Goal: Task Accomplishment & Management: Use online tool/utility

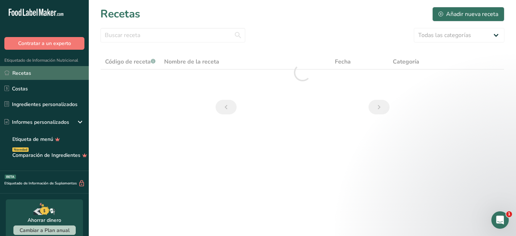
click at [21, 74] on link "Recetas" at bounding box center [44, 73] width 89 height 14
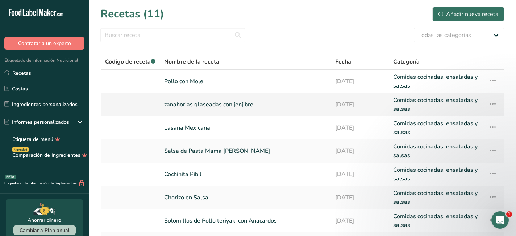
click at [205, 107] on link "zanahorias glaseadas con jenjibre" at bounding box center [245, 104] width 162 height 17
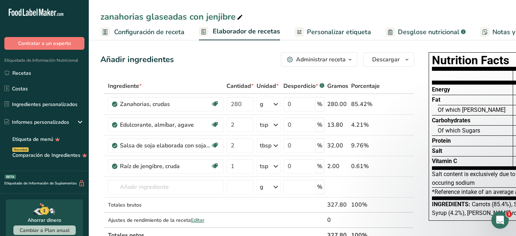
click at [339, 32] on span "Personalizar etiqueta" at bounding box center [339, 32] width 64 height 10
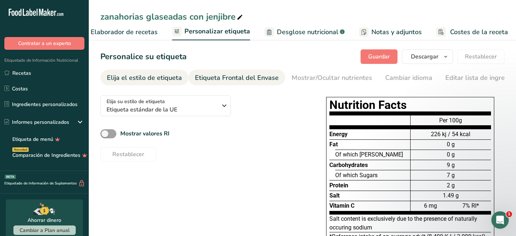
click at [245, 80] on div "Etiqueta Frontal del Envase" at bounding box center [237, 78] width 84 height 10
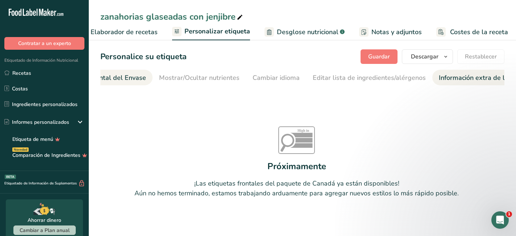
scroll to position [0, 159]
click at [425, 76] on div "Información extra de la etiqueta" at bounding box center [461, 78] width 96 height 10
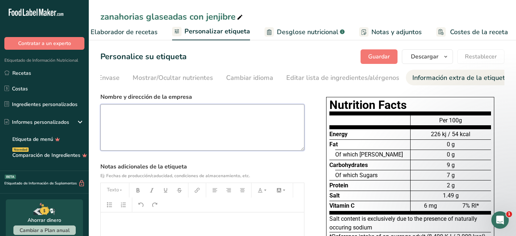
click at [259, 133] on textarea at bounding box center [202, 127] width 204 height 46
click at [309, 146] on div "Elija su estilo de etiqueta Etiqueta estándar de la UE [GEOGRAPHIC_DATA]. (FDA)…" at bounding box center [302, 205] width 404 height 231
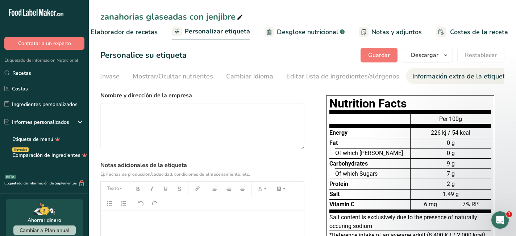
scroll to position [0, 0]
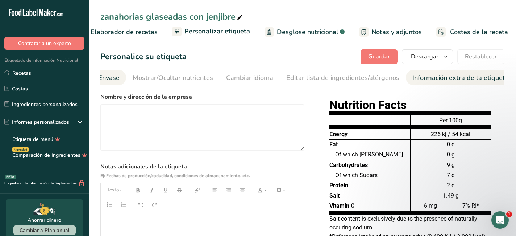
click at [111, 79] on div "Etiqueta Frontal del Envase" at bounding box center [78, 78] width 84 height 10
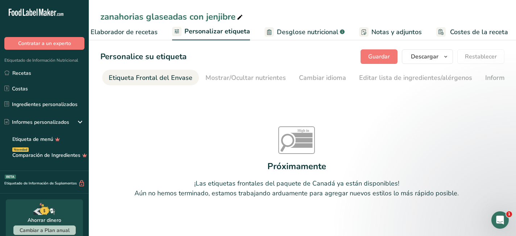
click at [380, 29] on span "Notas y adjuntos" at bounding box center [397, 32] width 50 height 10
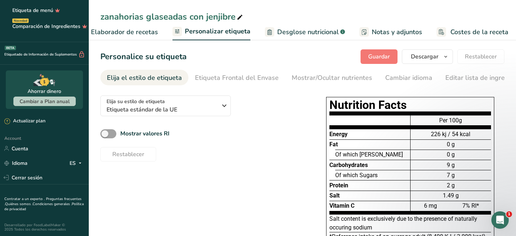
scroll to position [129, 0]
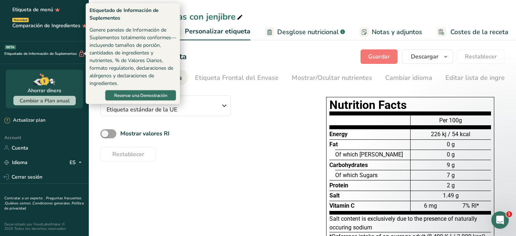
click at [62, 54] on div "Etiquetado de Información de Suplementos BETA" at bounding box center [42, 54] width 85 height 8
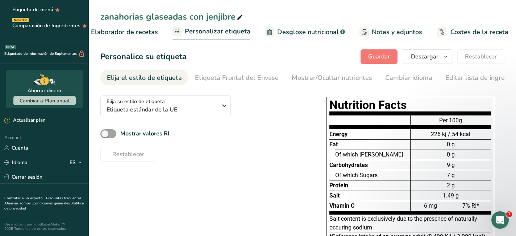
click at [62, 54] on div "Etiquetado de Información de Suplementos BETA" at bounding box center [42, 54] width 85 height 8
click at [49, 158] on div "Idioma ES" at bounding box center [44, 162] width 80 height 13
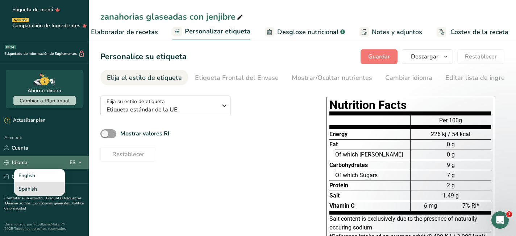
click at [45, 189] on div "Spanish" at bounding box center [39, 188] width 51 height 13
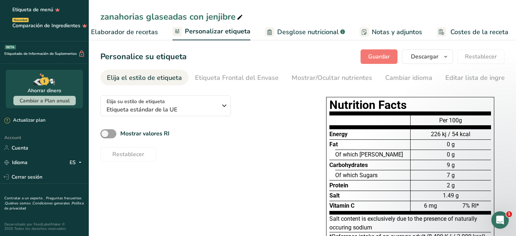
click at [426, 115] on div "Per 100g 226 kj / 54 kcal 0 g 0 g 9 g 7 g 2 g 1.49 g 6 mg 7% RI*" at bounding box center [450, 162] width 81 height 103
click at [498, 218] on icon "Open Intercom Messenger" at bounding box center [499, 219] width 12 height 12
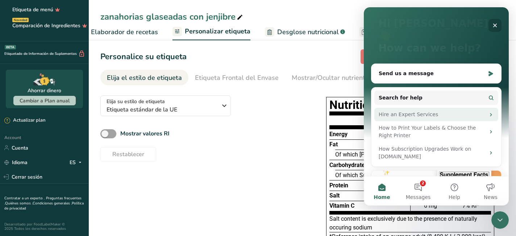
scroll to position [0, 0]
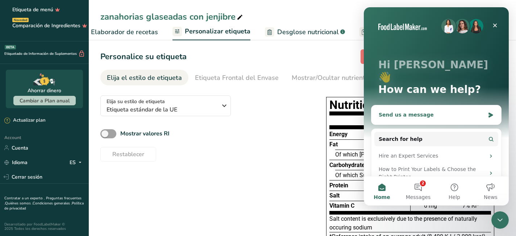
click at [422, 111] on div "Send us a message" at bounding box center [432, 115] width 106 height 8
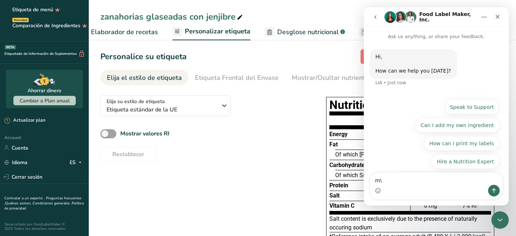
type textarea "m"
type textarea "I changed the language in the main page but the label is coming out in English"
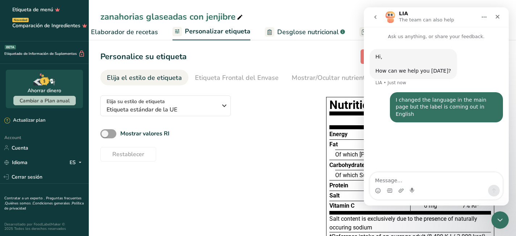
click at [334, 113] on div "Energy Fat Of which Saturates Carbohydrates Of which Sugars Protein Salt Vitami…" at bounding box center [370, 162] width 81 height 103
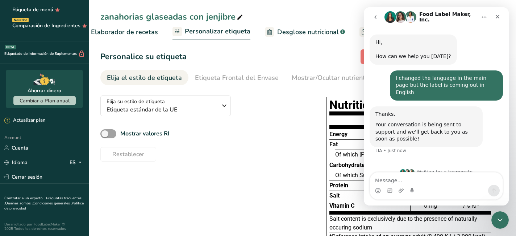
scroll to position [17, 0]
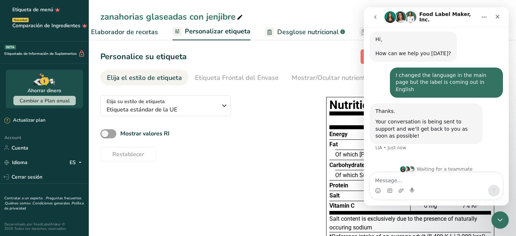
click at [245, 129] on div "Mostrar valores RI" at bounding box center [202, 134] width 204 height 12
click at [327, 112] on div "Nutrition Facts Energy Fat Of which Saturates Carbohydrates Of which Sugars Pro…" at bounding box center [410, 181] width 168 height 168
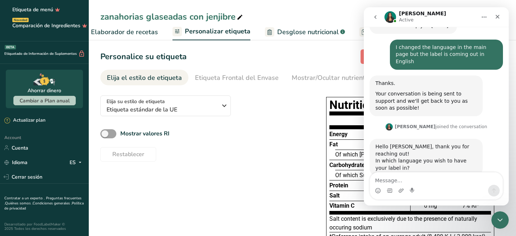
scroll to position [50, 0]
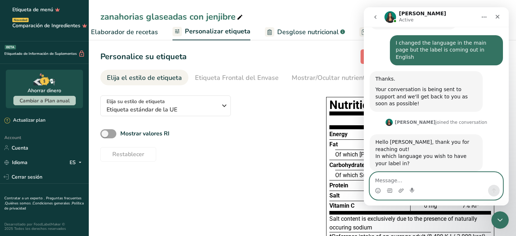
click at [385, 180] on textarea "Message…" at bounding box center [436, 178] width 133 height 12
type textarea "Spanish"
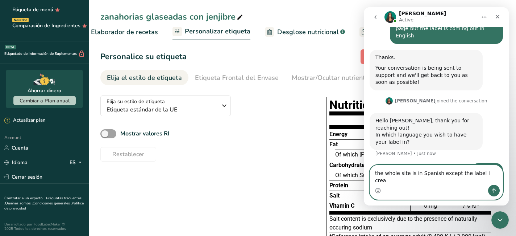
scroll to position [99, 0]
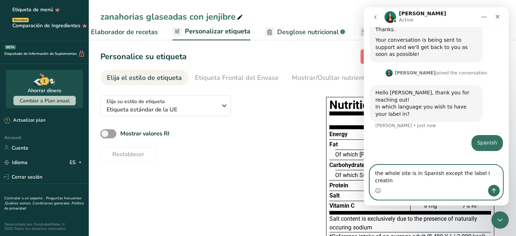
type textarea "the whole site is in Spanish except the label I creating"
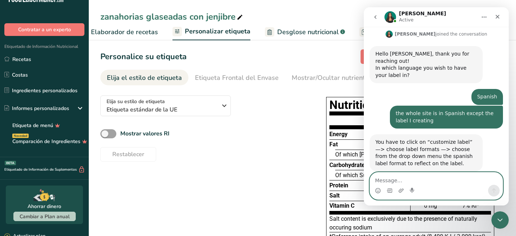
scroll to position [11, 0]
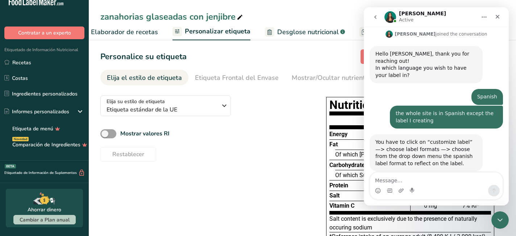
click at [310, 137] on div "Elija su estilo de etiqueta Etiqueta estándar de la UE [GEOGRAPHIC_DATA]. (FDA)…" at bounding box center [302, 185] width 404 height 190
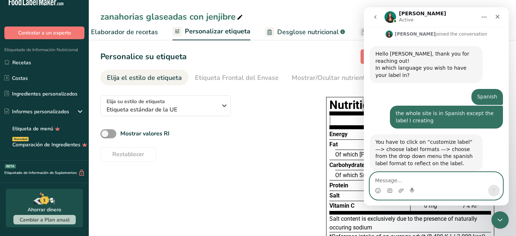
click at [387, 175] on textarea "Message…" at bounding box center [436, 178] width 133 height 12
type textarea "Ok let try that"
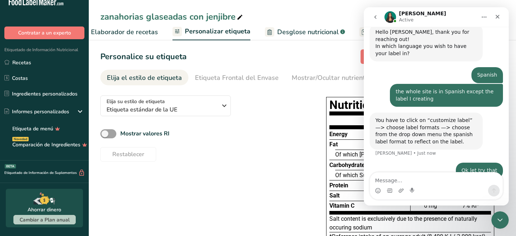
click at [297, 194] on div "Elija su estilo de etiqueta Etiqueta estándar de la UE [GEOGRAPHIC_DATA]. (FDA)…" at bounding box center [302, 185] width 404 height 190
click at [500, 17] on icon "Close" at bounding box center [498, 17] width 6 height 6
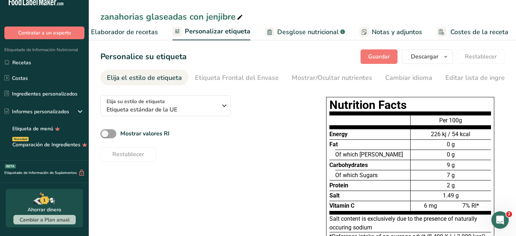
click at [440, 114] on div "Per 100g 226 kj / 54 kcal 0 g 0 g 9 g 7 g 2 g 1.49 g 6 mg 7% RI*" at bounding box center [450, 162] width 81 height 103
click at [447, 56] on icon "button" at bounding box center [446, 56] width 6 height 9
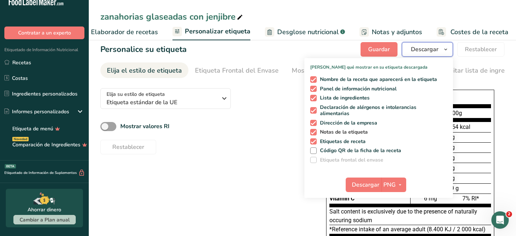
scroll to position [0, 0]
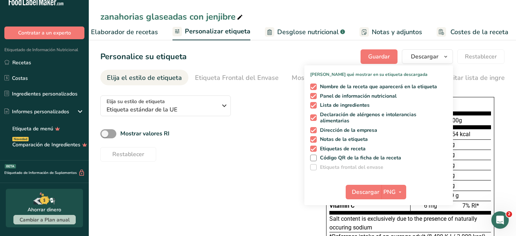
click at [253, 161] on div "Restablecer" at bounding box center [202, 152] width 204 height 17
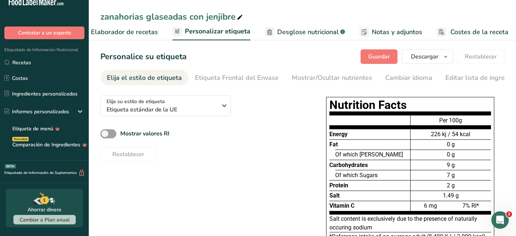
click at [420, 99] on div "Nutrition Facts Energy Fat Of which Saturates Carbohydrates Of which Sugars Pro…" at bounding box center [410, 181] width 168 height 168
click at [265, 146] on div "Restablecer" at bounding box center [202, 152] width 204 height 17
click at [159, 73] on div "Elija el estilo de etiqueta" at bounding box center [144, 78] width 75 height 10
click at [222, 106] on icon "button" at bounding box center [224, 105] width 9 height 13
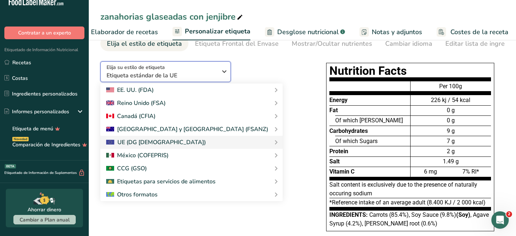
scroll to position [36, 0]
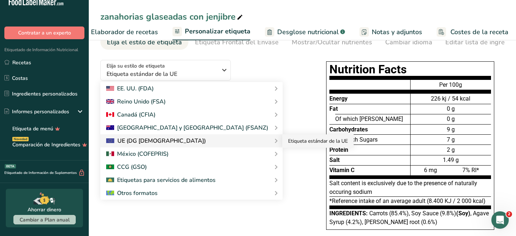
click at [282, 142] on link "Etiqueta estándar de la UE" at bounding box center [317, 140] width 71 height 13
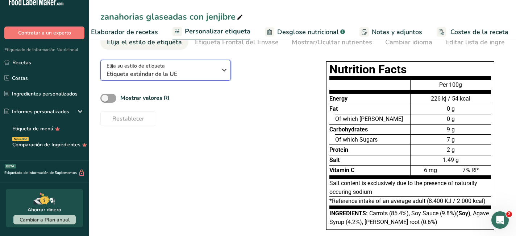
click at [223, 72] on icon "button" at bounding box center [224, 69] width 9 height 13
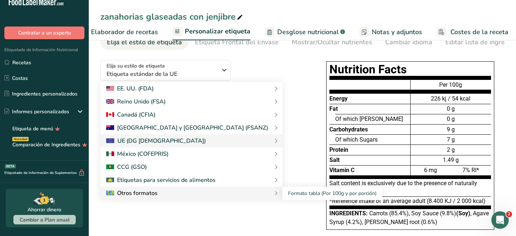
click at [206, 194] on div "Otros formatos" at bounding box center [191, 193] width 171 height 9
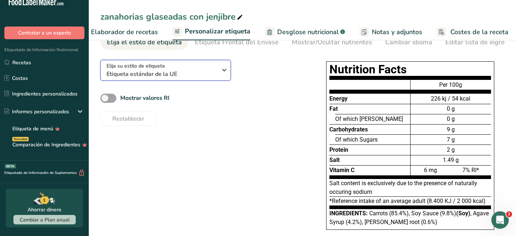
click at [224, 69] on icon "button" at bounding box center [224, 69] width 9 height 13
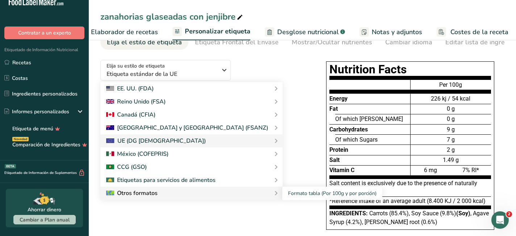
click at [200, 194] on div "Otros formatos" at bounding box center [191, 193] width 171 height 9
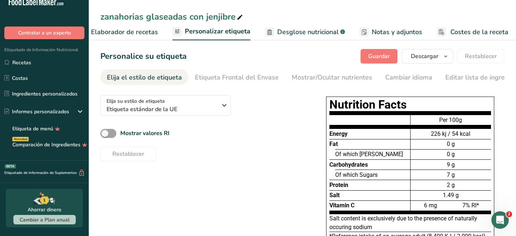
scroll to position [0, 0]
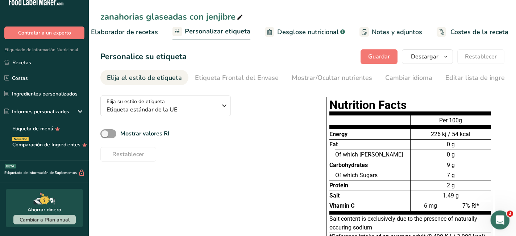
click at [500, 220] on icon "Open Intercom Messenger" at bounding box center [499, 219] width 12 height 12
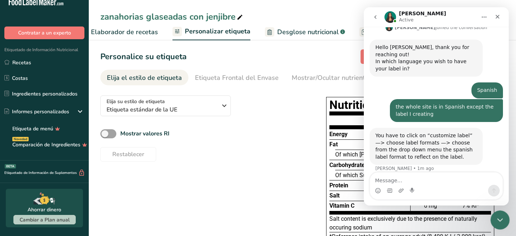
scroll to position [160, 0]
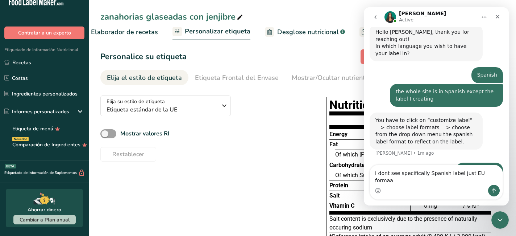
type textarea "I dont see specifically Spanish label just EU formaat"
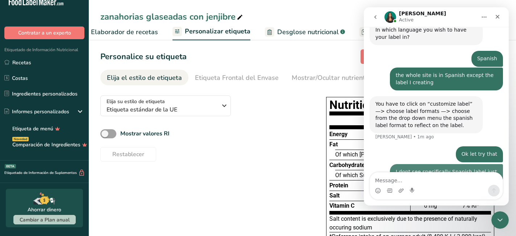
scroll to position [183, 0]
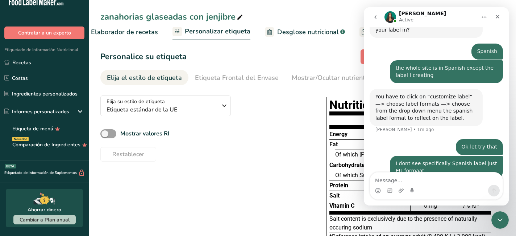
click at [311, 141] on div "Elija su estilo de etiqueta Etiqueta estándar de la UE [GEOGRAPHIC_DATA]. (FDA)…" at bounding box center [302, 185] width 404 height 190
click at [495, 15] on icon "Close" at bounding box center [498, 17] width 6 height 6
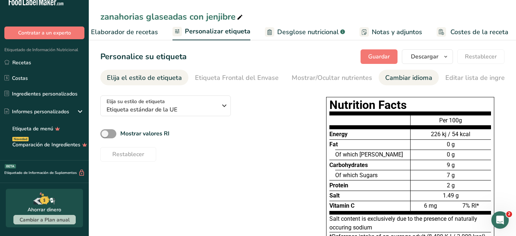
click at [407, 78] on div "Cambiar idioma" at bounding box center [408, 78] width 47 height 10
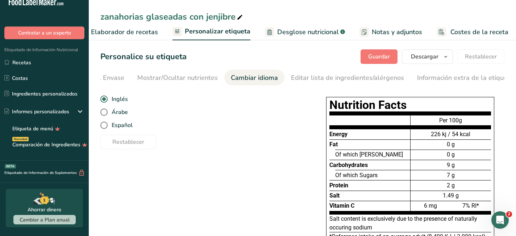
scroll to position [0, 159]
click at [107, 128] on span at bounding box center [103, 124] width 7 height 7
click at [105, 128] on input "Español" at bounding box center [102, 125] width 5 height 5
radio input "true"
radio input "false"
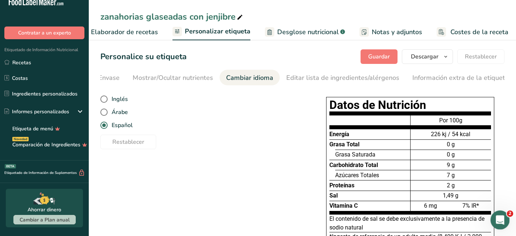
click at [506, 218] on div "Open Intercom Messenger" at bounding box center [499, 219] width 24 height 24
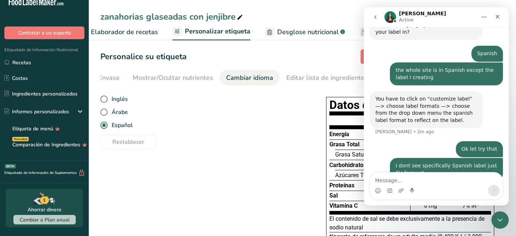
scroll to position [183, 0]
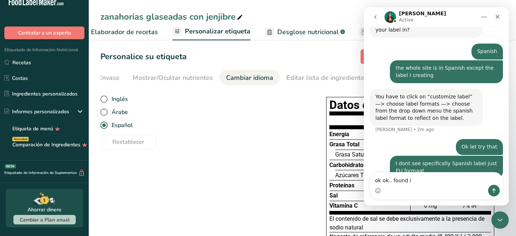
type textarea "ok ok.. found it"
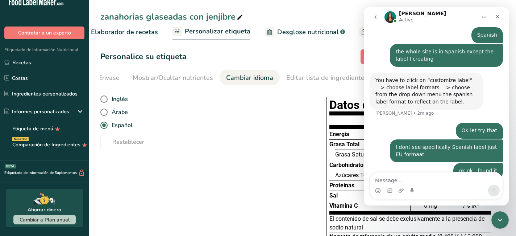
click at [273, 168] on div "Elija su estilo de etiqueta Etiqueta estándar de la UE [GEOGRAPHIC_DATA]. (FDA)…" at bounding box center [302, 189] width 404 height 199
click at [497, 16] on icon "Close" at bounding box center [498, 17] width 4 height 4
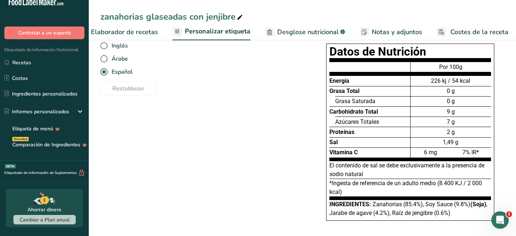
scroll to position [54, 0]
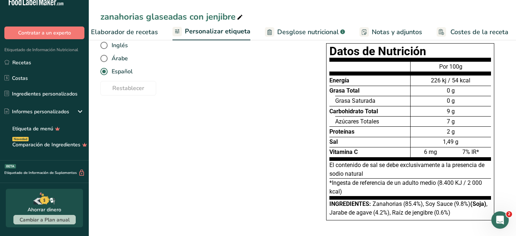
click at [328, 34] on span "Desglose nutricional" at bounding box center [308, 32] width 62 height 10
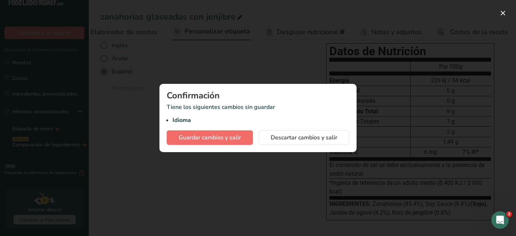
scroll to position [227, 0]
click at [236, 137] on span "Guardar cambios y salir" at bounding box center [210, 137] width 62 height 9
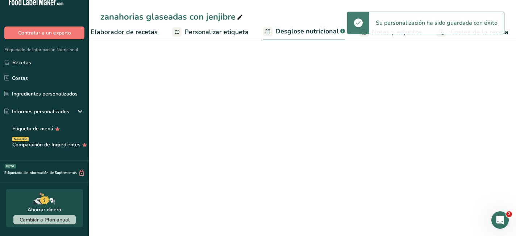
scroll to position [0, 122]
select select "Calories"
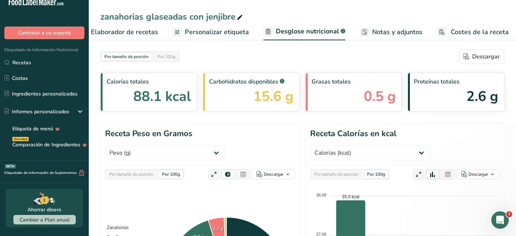
scroll to position [227, 0]
click at [471, 33] on span "Costes de la receta" at bounding box center [480, 32] width 58 height 10
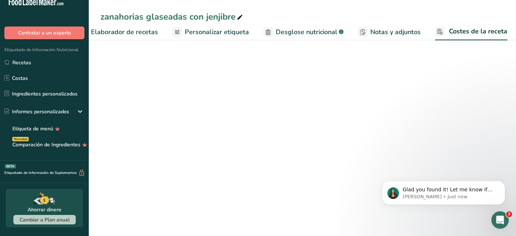
select select "1"
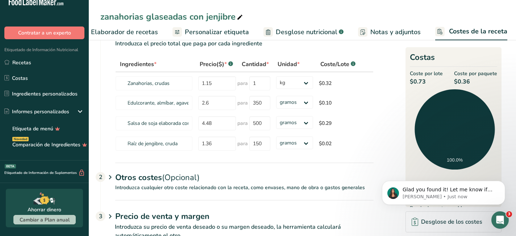
scroll to position [25, 0]
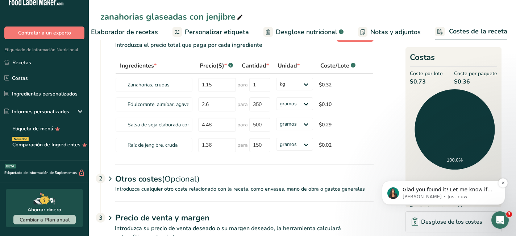
click at [420, 195] on p "[PERSON_NAME] • Just now" at bounding box center [450, 196] width 94 height 7
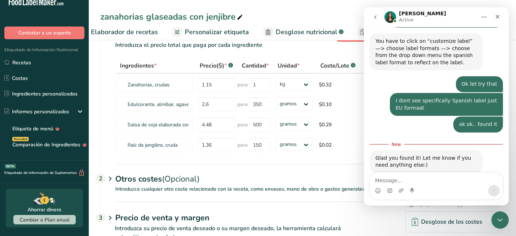
scroll to position [240, 0]
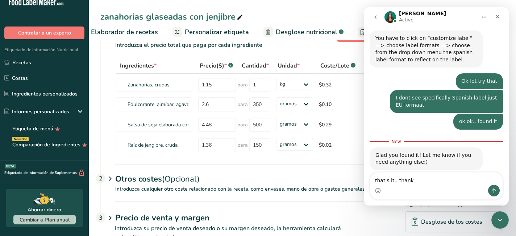
type textarea "that's it.. thanks"
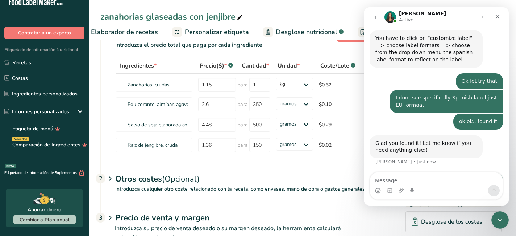
scroll to position [250, 0]
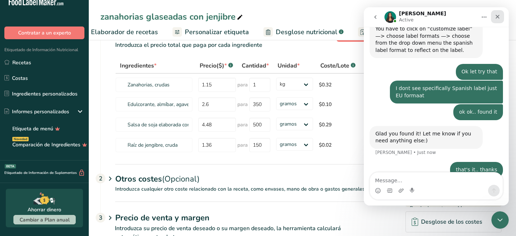
click at [499, 17] on icon "Close" at bounding box center [498, 17] width 6 height 6
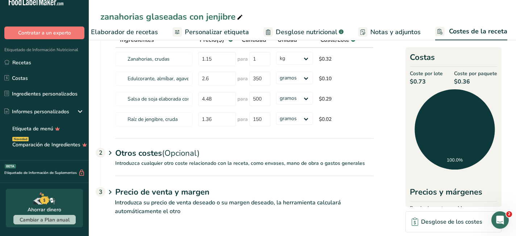
scroll to position [0, 0]
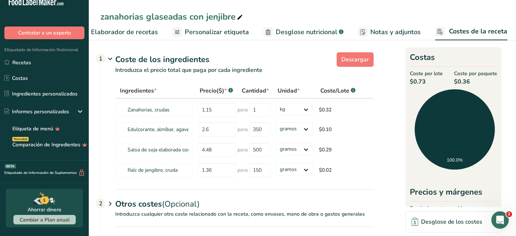
click at [395, 33] on span "Notas y adjuntos" at bounding box center [396, 32] width 50 height 10
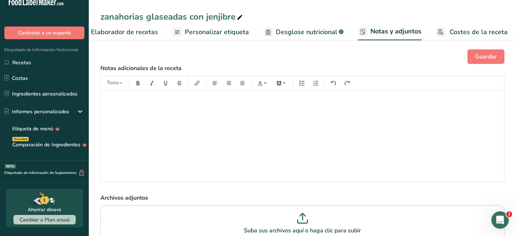
click at [227, 112] on div "﻿" at bounding box center [303, 136] width 404 height 91
click at [285, 33] on span "Desglose nutricional" at bounding box center [307, 32] width 62 height 10
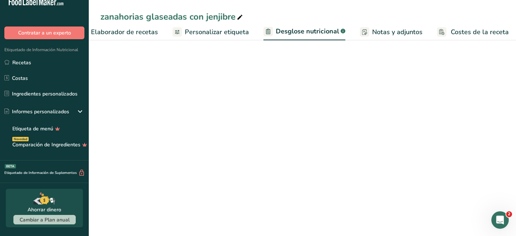
scroll to position [0, 122]
select select "Calories"
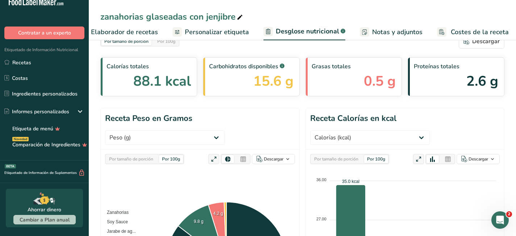
scroll to position [0, 0]
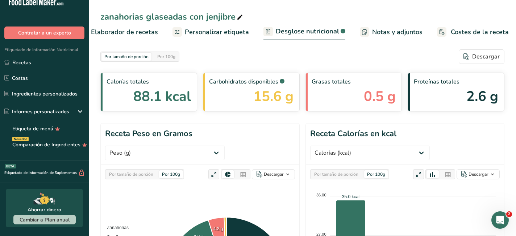
click at [210, 31] on span "Personalizar etiqueta" at bounding box center [217, 32] width 64 height 10
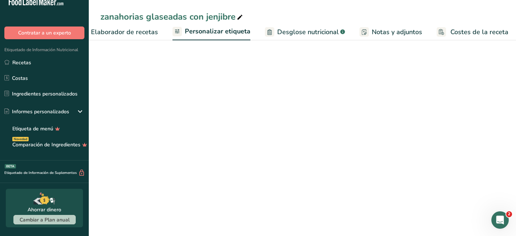
scroll to position [0, 122]
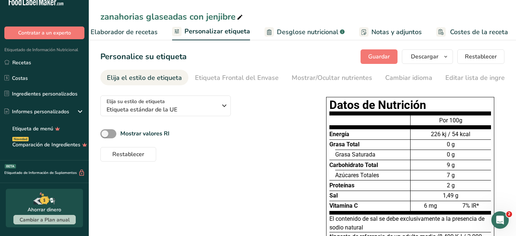
click at [305, 33] on span "Desglose nutricional" at bounding box center [308, 32] width 62 height 10
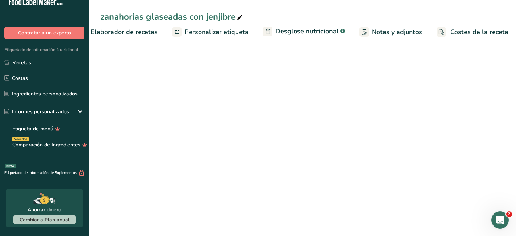
scroll to position [0, 122]
select select "Calories"
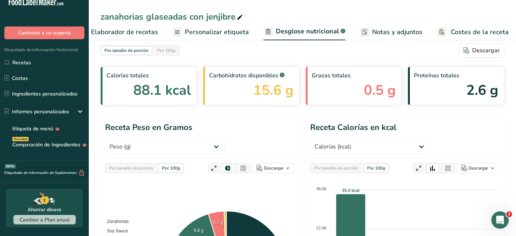
scroll to position [0, 0]
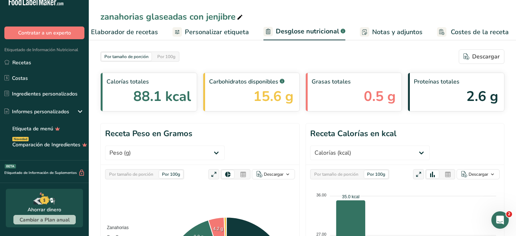
click at [384, 29] on span "Notas y adjuntos" at bounding box center [397, 32] width 50 height 10
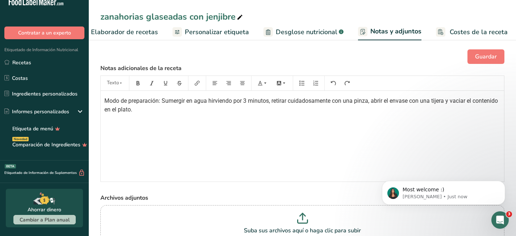
scroll to position [272, 0]
click at [409, 198] on p "[PERSON_NAME] • Just now" at bounding box center [450, 196] width 94 height 7
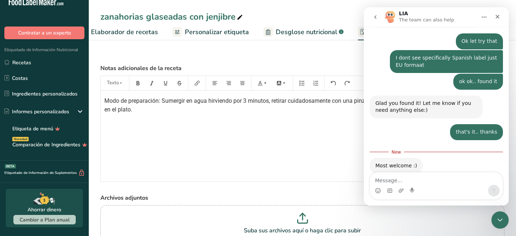
scroll to position [284, 0]
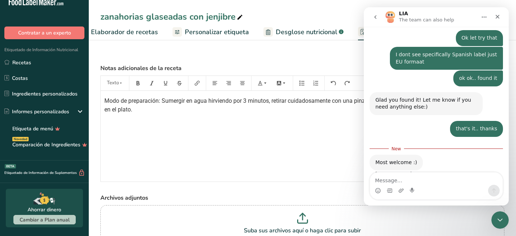
click at [504, 12] on div "Intercom messenger" at bounding box center [497, 17] width 13 height 14
click at [502, 12] on div "Close" at bounding box center [497, 16] width 13 height 13
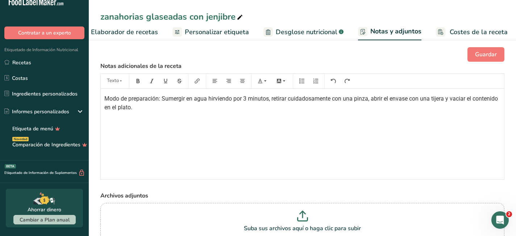
scroll to position [0, 0]
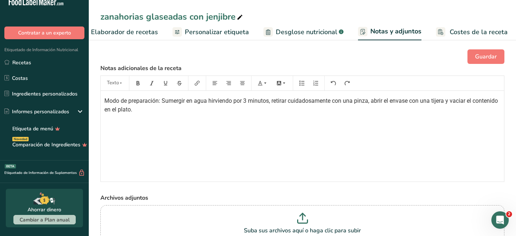
click at [216, 30] on span "Personalizar etiqueta" at bounding box center [217, 32] width 64 height 10
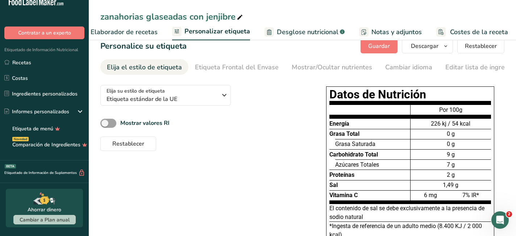
scroll to position [7, 0]
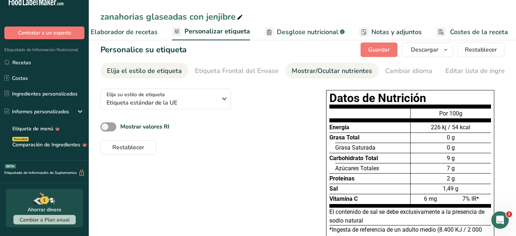
click at [313, 69] on div "Mostrar/Ocultar nutrientes" at bounding box center [332, 71] width 80 height 10
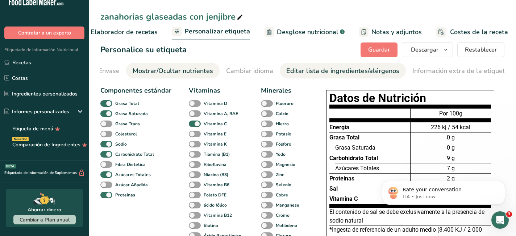
scroll to position [284, 0]
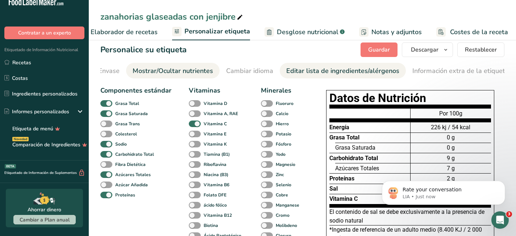
click at [313, 69] on div "Editar lista de ingredientes/alérgenos" at bounding box center [342, 71] width 113 height 10
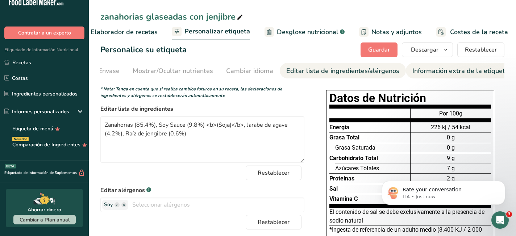
click at [425, 71] on div "Información extra de la etiqueta" at bounding box center [461, 71] width 96 height 10
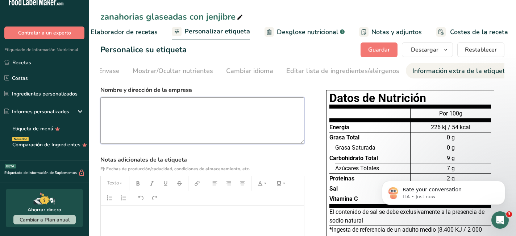
click at [207, 132] on textarea at bounding box center [202, 120] width 204 height 46
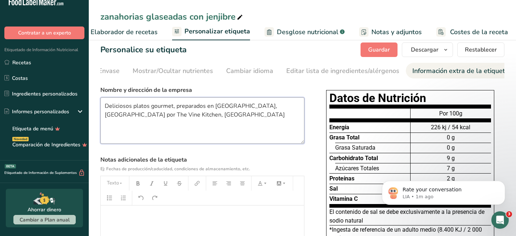
click at [160, 119] on textarea "Deliciosos platos gourmet, preparados en [GEOGRAPHIC_DATA], [GEOGRAPHIC_DATA] p…" at bounding box center [202, 120] width 204 height 46
click at [265, 107] on textarea "Deliciosos platos gourmet, preparados en [GEOGRAPHIC_DATA], [GEOGRAPHIC_DATA] p…" at bounding box center [202, 120] width 204 height 46
click at [272, 109] on textarea "Deliciosos platos gourmet, preparados por The Vine Kitchen." at bounding box center [202, 120] width 204 height 46
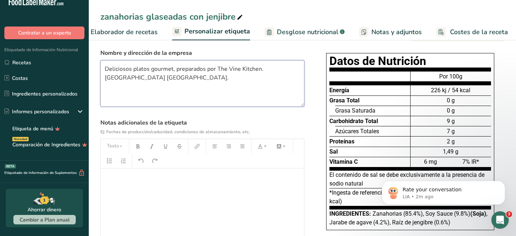
scroll to position [54, 0]
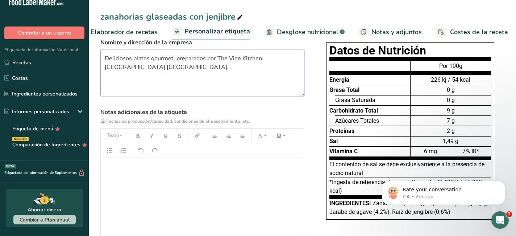
type textarea "Deliciosos platos gourmet, preparados por The Vine Kitchen. [GEOGRAPHIC_DATA] […"
click at [188, 179] on div "﻿" at bounding box center [202, 203] width 203 height 91
click at [491, 214] on html at bounding box center [499, 218] width 17 height 17
click at [496, 217] on icon "Open Intercom Messenger" at bounding box center [499, 219] width 12 height 12
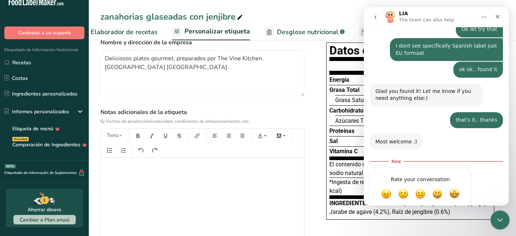
scroll to position [299, 0]
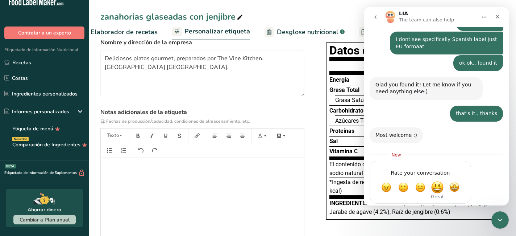
click at [437, 181] on span "Great" at bounding box center [437, 187] width 13 height 13
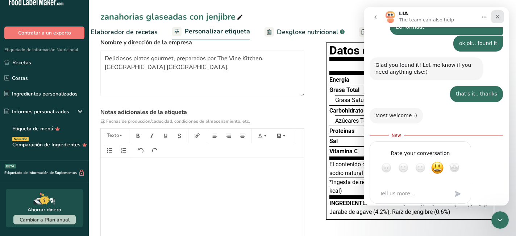
click at [501, 18] on div "Close" at bounding box center [497, 16] width 13 height 13
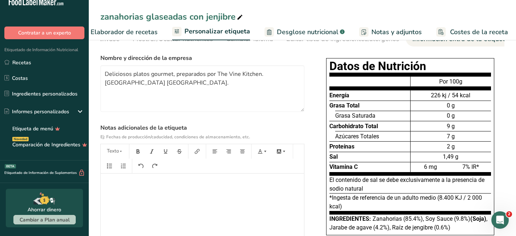
scroll to position [37, 0]
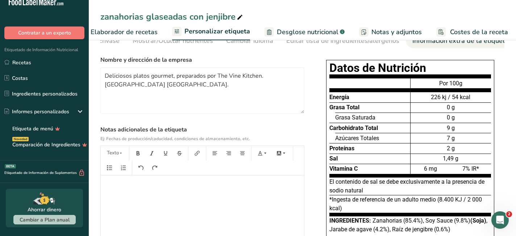
click at [191, 196] on div "﻿" at bounding box center [202, 220] width 203 height 91
click at [107, 186] on span "«Consumir preferentemente antes del" at bounding box center [151, 185] width 95 height 7
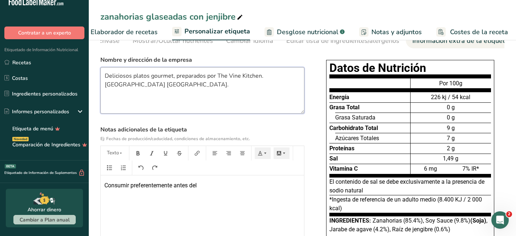
click at [204, 88] on textarea "Deliciosos platos gourmet, preparados por The Vine Kitchen. [GEOGRAPHIC_DATA] […" at bounding box center [202, 90] width 204 height 46
click at [209, 190] on p "Consumir preferentemente antes del" at bounding box center [202, 185] width 196 height 9
click at [105, 187] on span "Consumir preferentemente antes del" at bounding box center [150, 185] width 92 height 7
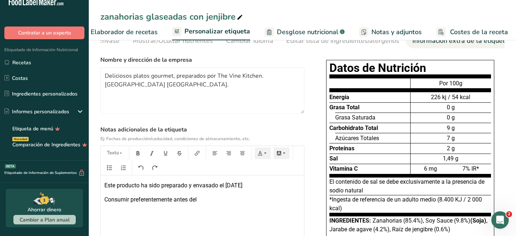
click at [212, 200] on p "Consumir preferentemente antes del" at bounding box center [202, 199] width 196 height 9
drag, startPoint x: 238, startPoint y: 203, endPoint x: 93, endPoint y: 185, distance: 146.5
click at [93, 185] on section "Personalice su etiqueta [GEOGRAPHIC_DATA] [GEOGRAPHIC_DATA] [PERSON_NAME] qué m…" at bounding box center [302, 148] width 427 height 294
click at [125, 172] on button "button" at bounding box center [123, 168] width 11 height 12
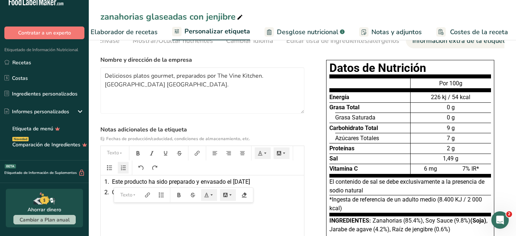
click at [274, 199] on div "1. Este producto ha sido preparado y envasado el [DATE] 2. Consumir preferentem…" at bounding box center [202, 220] width 203 height 91
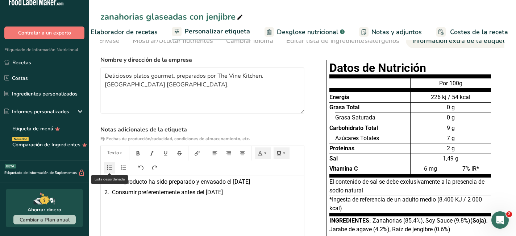
click at [108, 169] on icon "button" at bounding box center [109, 167] width 5 height 5
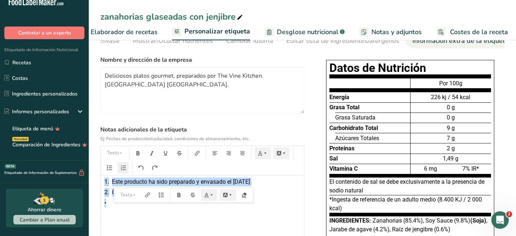
drag, startPoint x: 226, startPoint y: 212, endPoint x: 91, endPoint y: 182, distance: 137.8
click at [91, 182] on section "Personalice su etiqueta [GEOGRAPHIC_DATA] [GEOGRAPHIC_DATA] [PERSON_NAME] qué m…" at bounding box center [302, 148] width 427 height 294
click at [108, 170] on icon "button" at bounding box center [109, 167] width 5 height 5
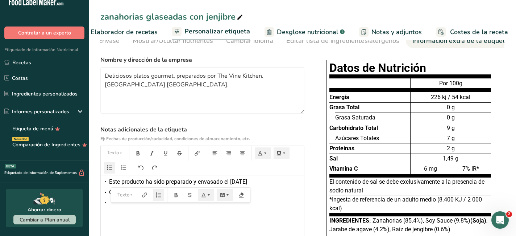
click at [186, 220] on div "• Este producto ha sido preparado y envasado el [DATE] • Consumir preferentemen…" at bounding box center [202, 220] width 203 height 91
click at [250, 194] on div "• Consumir preferentemente antes del [DATE]" at bounding box center [202, 192] width 196 height 9
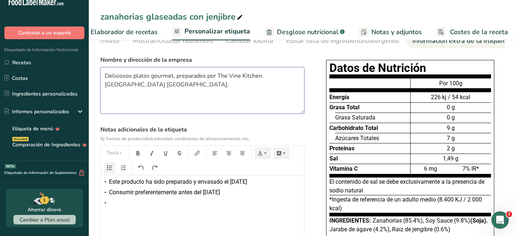
click at [155, 86] on textarea "Deliciosos platos gourmet, preparados por The Vine Kitchen. [GEOGRAPHIC_DATA] […" at bounding box center [202, 90] width 204 height 46
click at [110, 185] on span "Este producto ha sido preparado y envasado el [DATE]" at bounding box center [178, 181] width 138 height 7
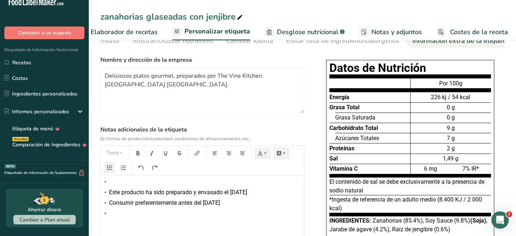
click at [114, 181] on div "• ﻿" at bounding box center [202, 181] width 196 height 9
click at [275, 195] on div "• Este producto ha sido preparado y envasado el [DATE]" at bounding box center [202, 192] width 196 height 9
click at [245, 211] on div "• ﻿" at bounding box center [202, 213] width 196 height 9
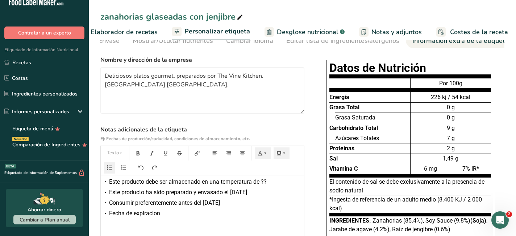
click at [214, 206] on span "Consumir preferentemente antes del [DATE]" at bounding box center [164, 202] width 111 height 7
click at [184, 216] on div "• Fecha de expiracion" at bounding box center [202, 213] width 196 height 9
click at [142, 216] on span "Fecha de expiracion" at bounding box center [134, 213] width 51 height 7
click at [156, 216] on span "Fecha de expiracion" at bounding box center [134, 213] width 51 height 7
click at [191, 217] on div "• Fecha de expiración" at bounding box center [202, 213] width 196 height 9
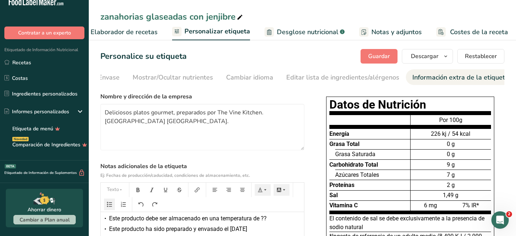
scroll to position [0, 0]
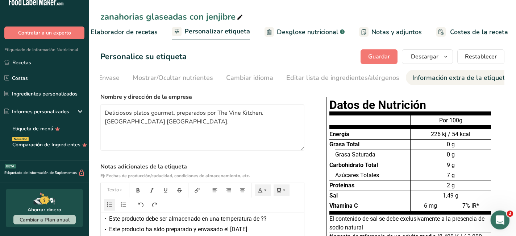
click at [501, 211] on div "Open Intercom Messenger" at bounding box center [499, 219] width 24 height 24
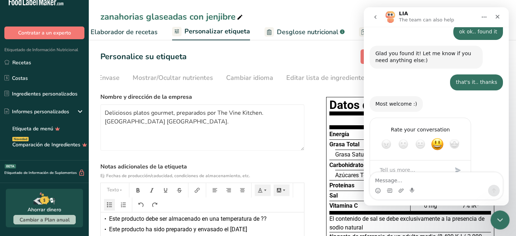
scroll to position [332, 0]
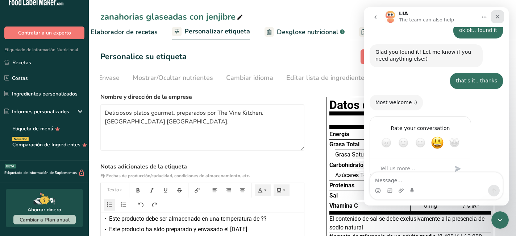
click at [498, 12] on div "Close" at bounding box center [497, 16] width 13 height 13
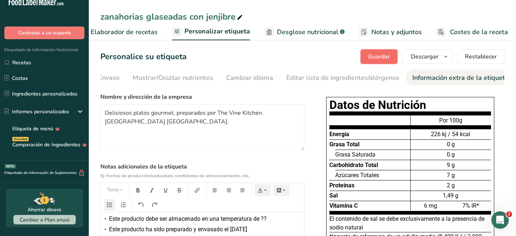
click at [378, 58] on span "Guardar" at bounding box center [379, 56] width 22 height 9
click at [482, 53] on span "Restablecer" at bounding box center [481, 56] width 32 height 9
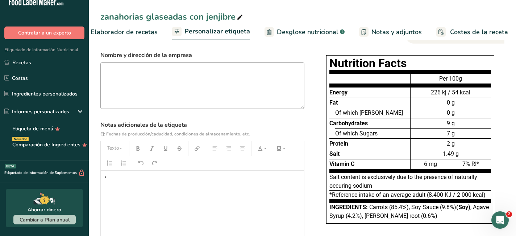
scroll to position [0, 0]
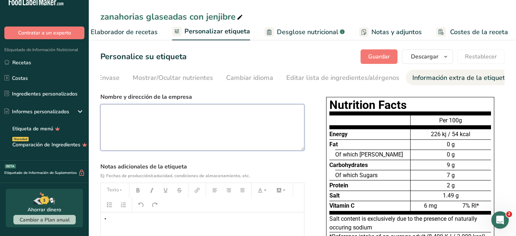
click at [184, 130] on textarea at bounding box center [202, 127] width 204 height 46
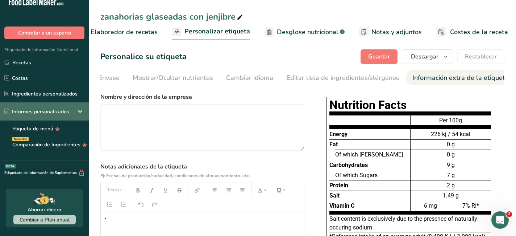
click at [27, 108] on div "Informes personalizados" at bounding box center [36, 112] width 65 height 8
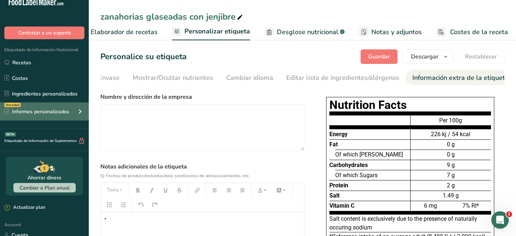
click at [28, 109] on div "Informes personalizados" at bounding box center [36, 112] width 65 height 8
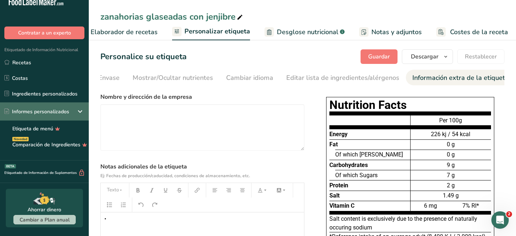
click at [28, 109] on div "Informes personalizados" at bounding box center [36, 112] width 65 height 8
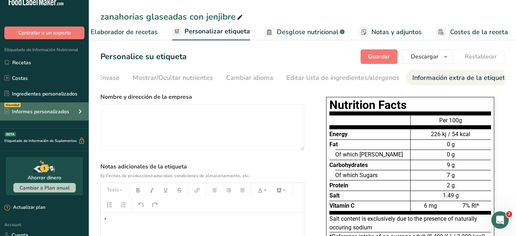
click at [72, 109] on div "Novedad Informes personalizados" at bounding box center [44, 111] width 89 height 18
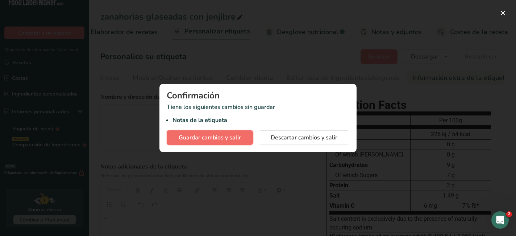
click at [223, 139] on span "Guardar cambios y salir" at bounding box center [210, 137] width 62 height 9
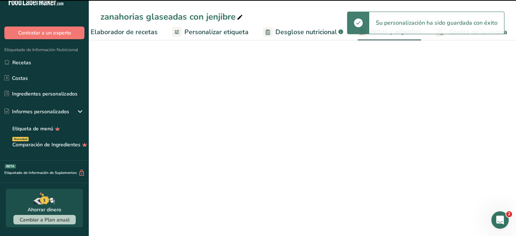
scroll to position [0, 122]
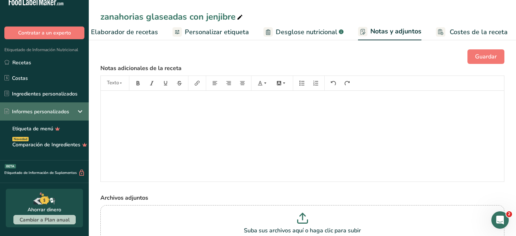
click at [81, 110] on icon at bounding box center [80, 111] width 9 height 13
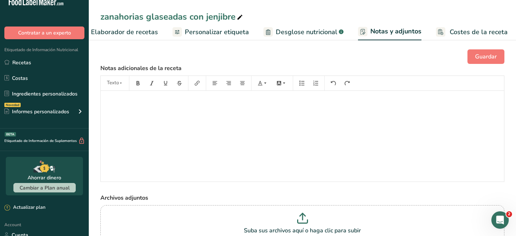
click at [107, 33] on span "Elaborador de recetas" at bounding box center [124, 32] width 67 height 10
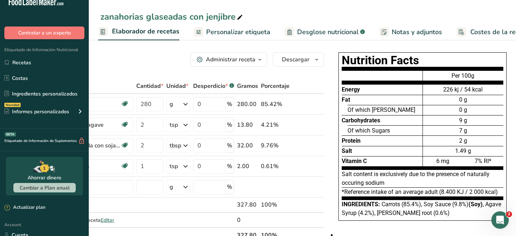
click at [257, 60] on icon "button" at bounding box center [260, 59] width 6 height 9
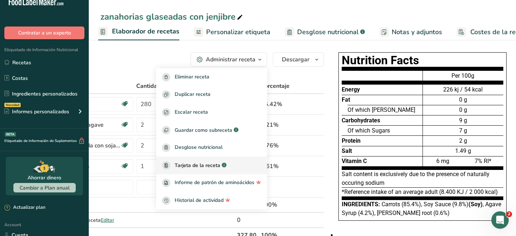
click at [211, 162] on span "Tarjeta de la receta" at bounding box center [198, 165] width 46 height 8
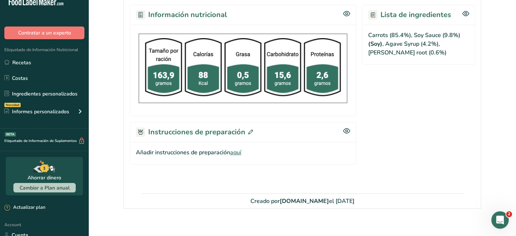
scroll to position [257, 0]
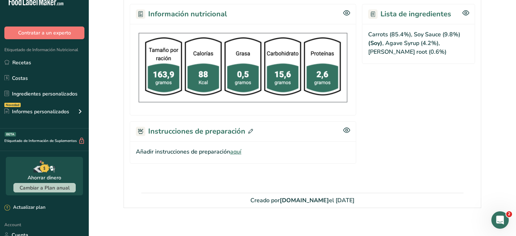
click at [237, 152] on span "aquí" at bounding box center [235, 151] width 11 height 9
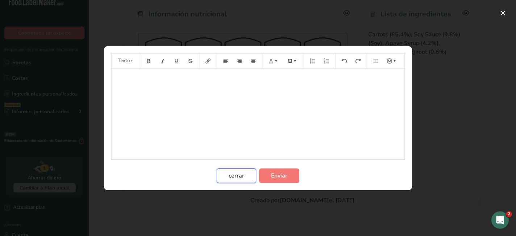
click at [235, 172] on span "cerrar" at bounding box center [237, 175] width 16 height 9
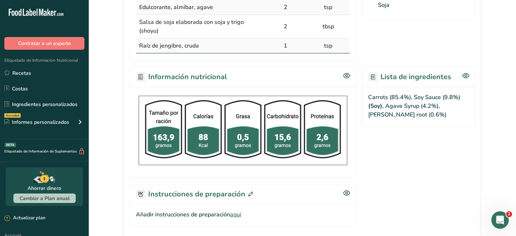
scroll to position [198, 0]
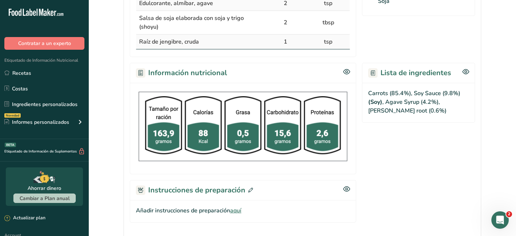
click at [171, 137] on img at bounding box center [243, 126] width 214 height 75
click at [157, 74] on h2 "Información nutricional" at bounding box center [181, 72] width 91 height 11
click at [251, 190] on icon at bounding box center [250, 189] width 5 height 5
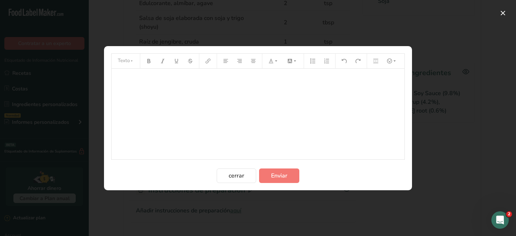
click at [224, 109] on div "﻿" at bounding box center [258, 114] width 293 height 91
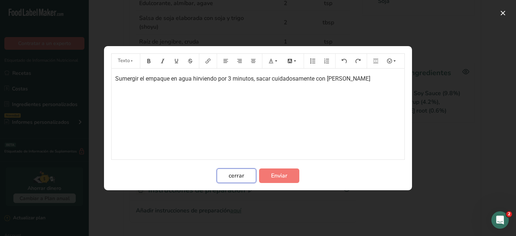
click at [234, 174] on span "cerrar" at bounding box center [237, 175] width 16 height 9
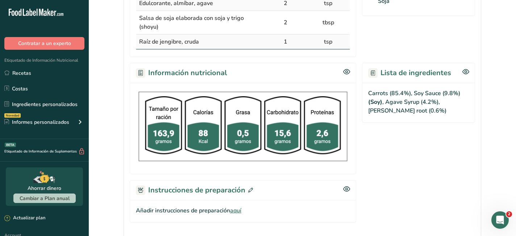
click at [249, 190] on icon at bounding box center [250, 189] width 5 height 5
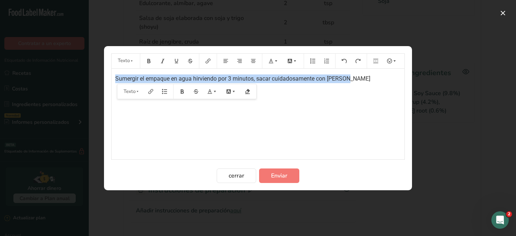
drag, startPoint x: 350, startPoint y: 80, endPoint x: 102, endPoint y: 76, distance: 248.0
click at [102, 76] on div "Texto Sumergir el empaque en agua hirviendo por 3 minutos, sacar cuidadosamente…" at bounding box center [258, 118] width 516 height 236
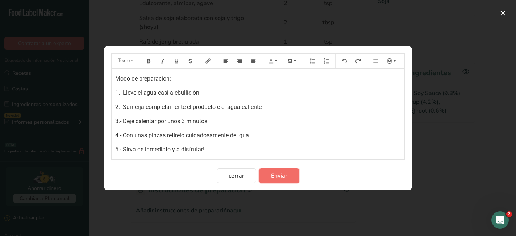
click at [289, 176] on button "Enviar" at bounding box center [279, 175] width 40 height 15
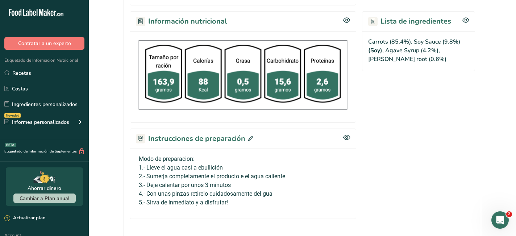
scroll to position [255, 0]
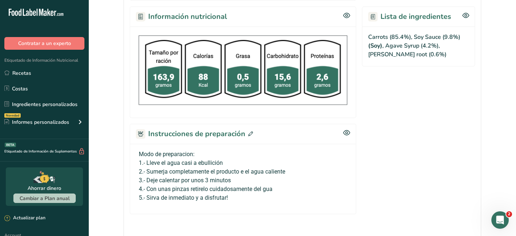
click at [243, 198] on p "5.- Sirva de inmediato y a disfrutar!" at bounding box center [243, 197] width 208 height 9
click at [229, 194] on p "5.- Sirva de inmediato y a disfrutar!" at bounding box center [243, 197] width 208 height 9
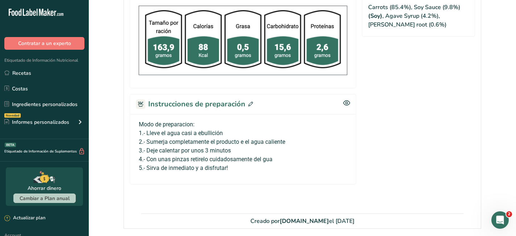
scroll to position [285, 0]
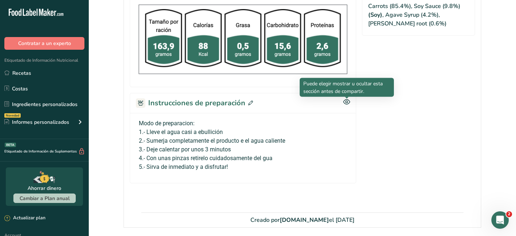
click at [347, 103] on icon at bounding box center [346, 102] width 7 height 6
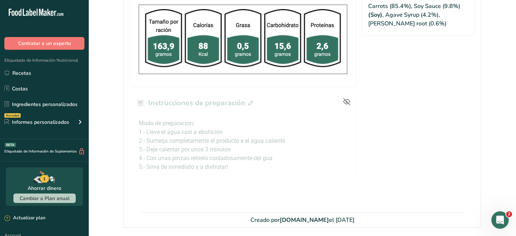
click at [348, 100] on icon at bounding box center [346, 101] width 7 height 7
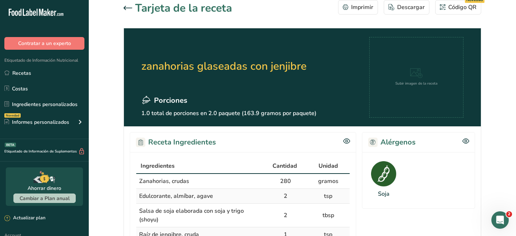
scroll to position [0, 0]
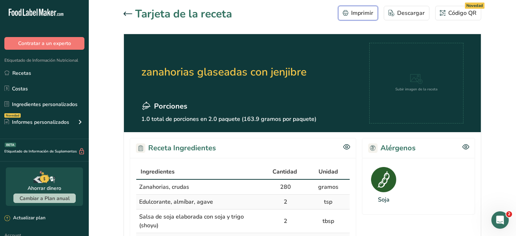
click at [361, 10] on div "Imprimir" at bounding box center [358, 13] width 30 height 9
click at [127, 13] on icon at bounding box center [128, 14] width 9 height 4
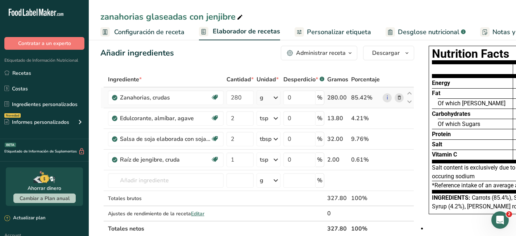
scroll to position [9, 0]
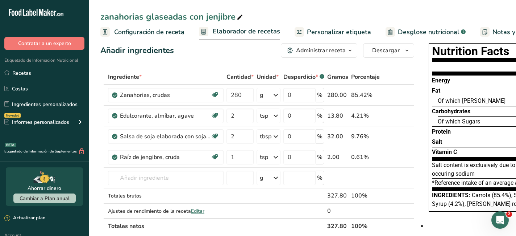
click at [237, 30] on span "Elaborador de recetas" at bounding box center [246, 31] width 67 height 10
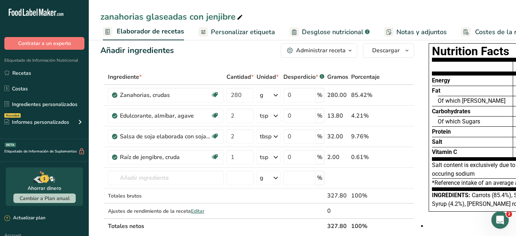
scroll to position [0, 101]
click at [235, 29] on span "Personalizar etiqueta" at bounding box center [238, 32] width 64 height 10
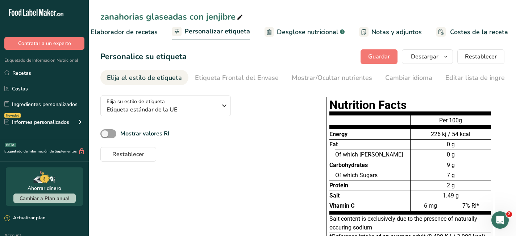
click at [376, 30] on span "Notas y adjuntos" at bounding box center [397, 32] width 50 height 10
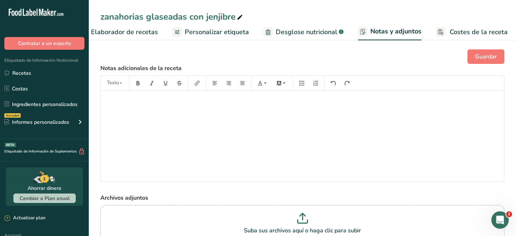
click at [209, 33] on span "Personalizar etiqueta" at bounding box center [217, 32] width 64 height 10
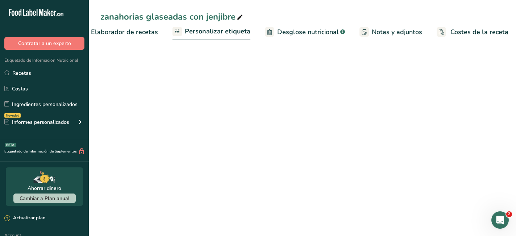
scroll to position [0, 122]
